Goal: Learn about a topic: Learn about a topic

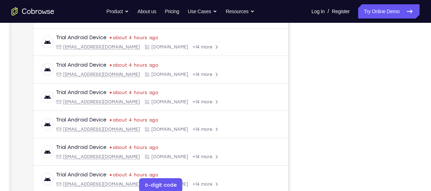
scroll to position [129, 0]
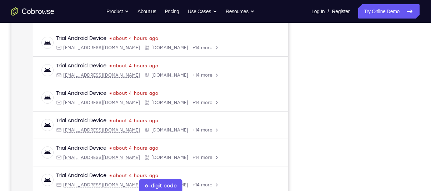
click at [293, 85] on div "Your Support Agent Your Customer Web iOS Android" at bounding box center [215, 72] width 408 height 264
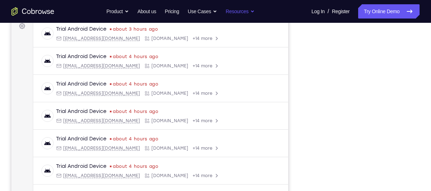
scroll to position [57, 0]
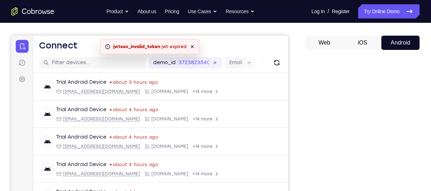
click at [365, 39] on button "iOS" at bounding box center [363, 43] width 38 height 14
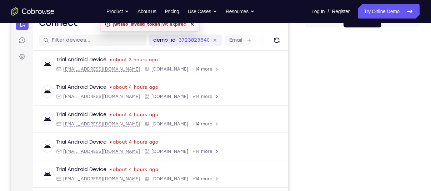
scroll to position [15, 0]
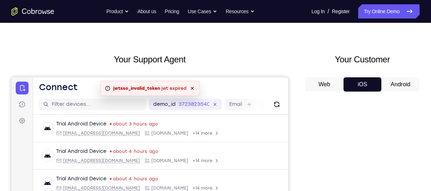
click at [394, 90] on button "Android" at bounding box center [400, 85] width 38 height 14
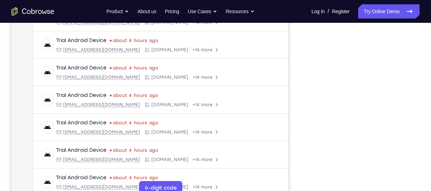
scroll to position [129, 0]
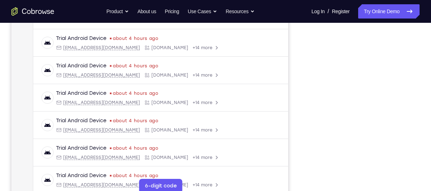
drag, startPoint x: 349, startPoint y: 16, endPoint x: 293, endPoint y: 148, distance: 142.9
click at [293, 148] on div "Your Support Agent Your Customer Web iOS Android" at bounding box center [215, 72] width 408 height 264
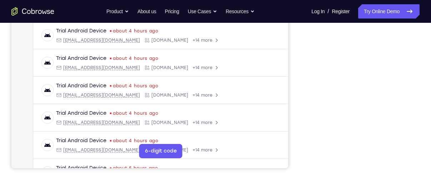
scroll to position [165, 0]
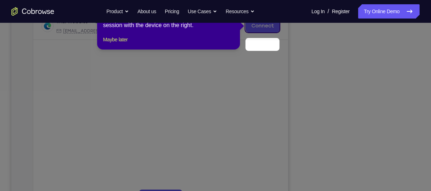
scroll to position [99, 0]
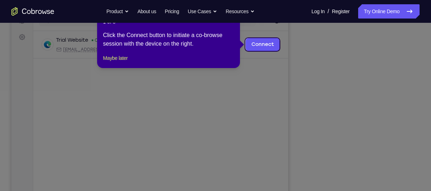
click at [233, 24] on span "×" at bounding box center [232, 22] width 3 height 6
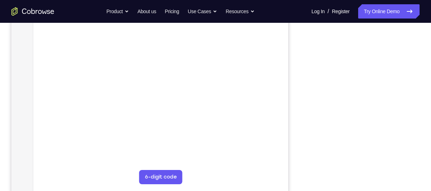
scroll to position [51, 0]
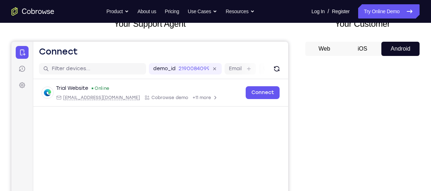
click at [365, 52] on button "iOS" at bounding box center [363, 49] width 38 height 14
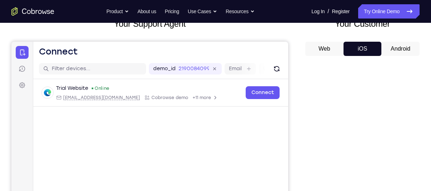
click at [406, 45] on button "Android" at bounding box center [400, 49] width 38 height 14
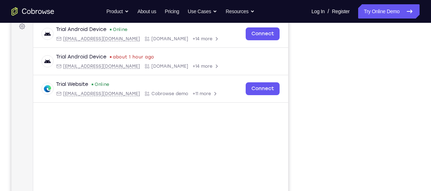
scroll to position [110, 0]
